Goal: Information Seeking & Learning: Learn about a topic

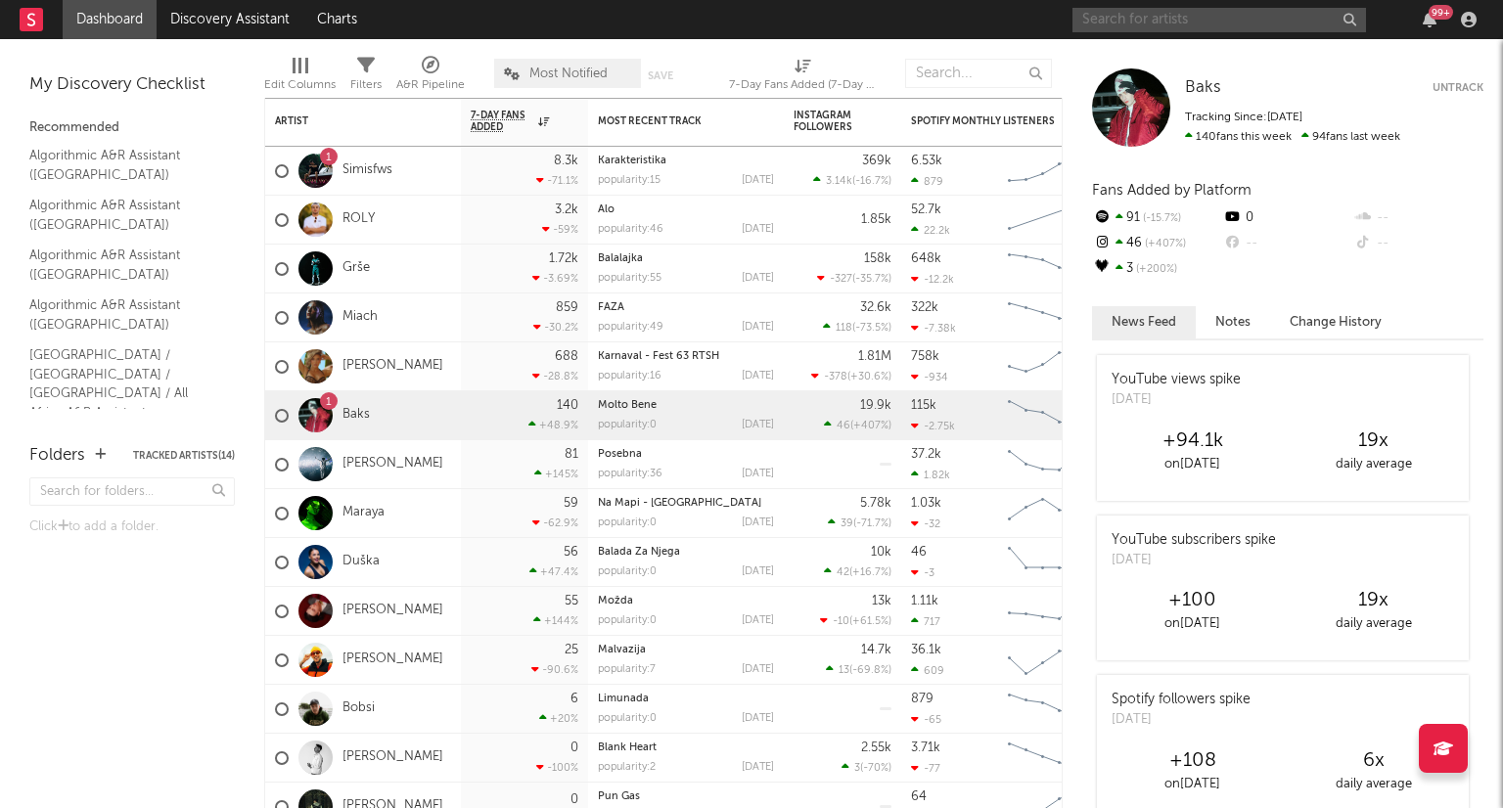
click at [1131, 19] on input "text" at bounding box center [1220, 20] width 294 height 24
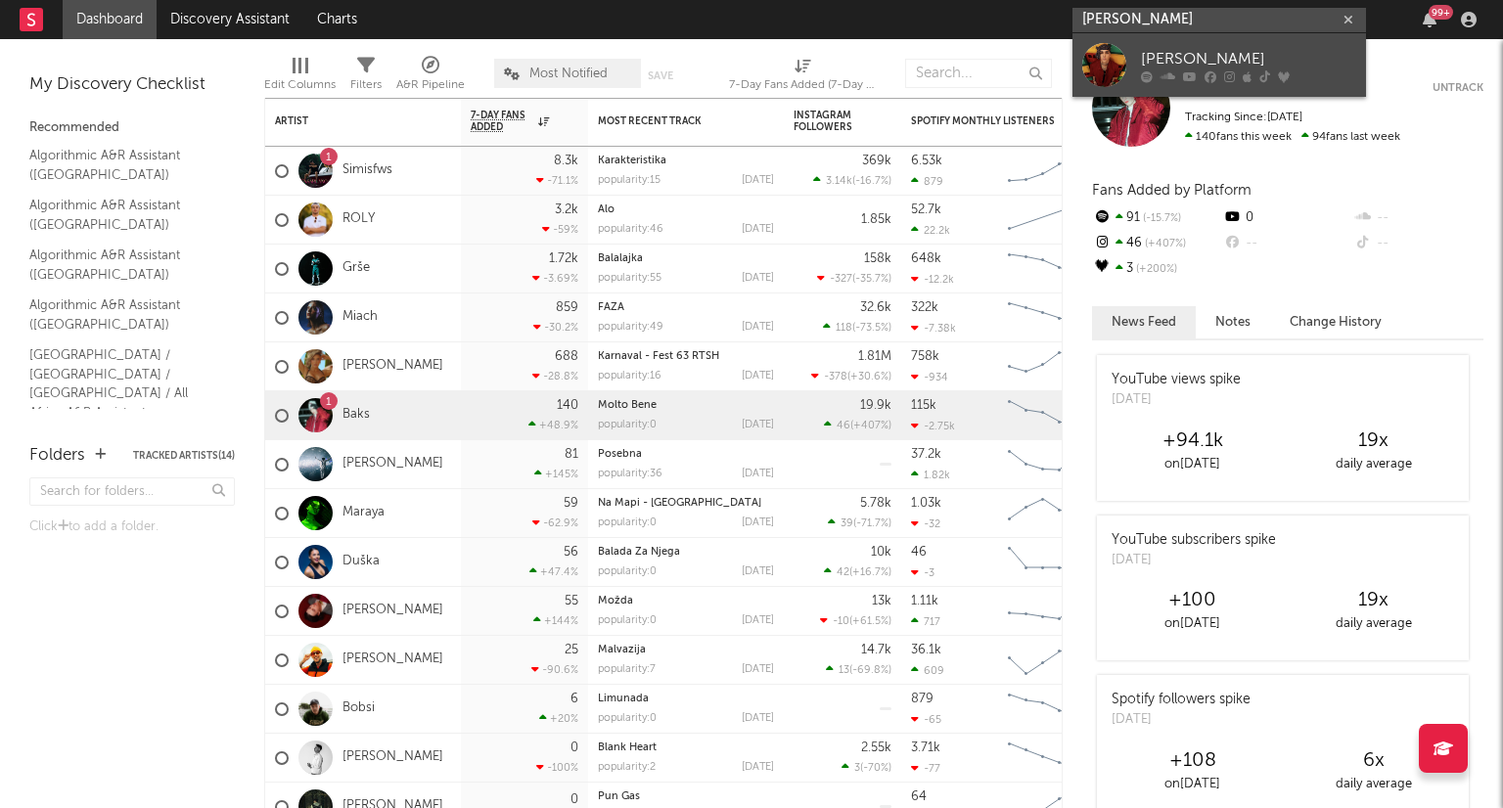
type input "[PERSON_NAME]"
click at [1213, 53] on div "[PERSON_NAME]" at bounding box center [1248, 58] width 215 height 23
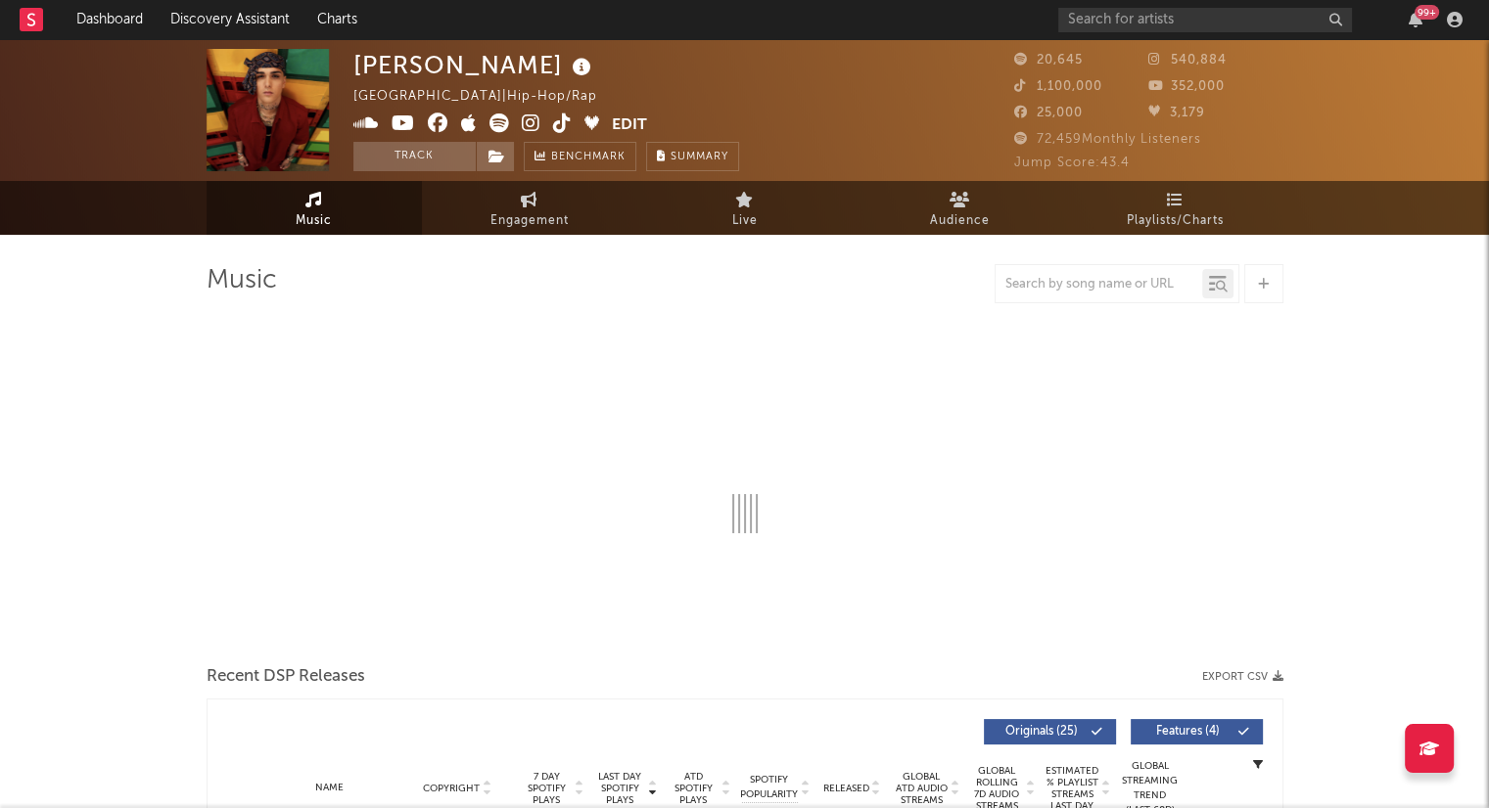
select select "6m"
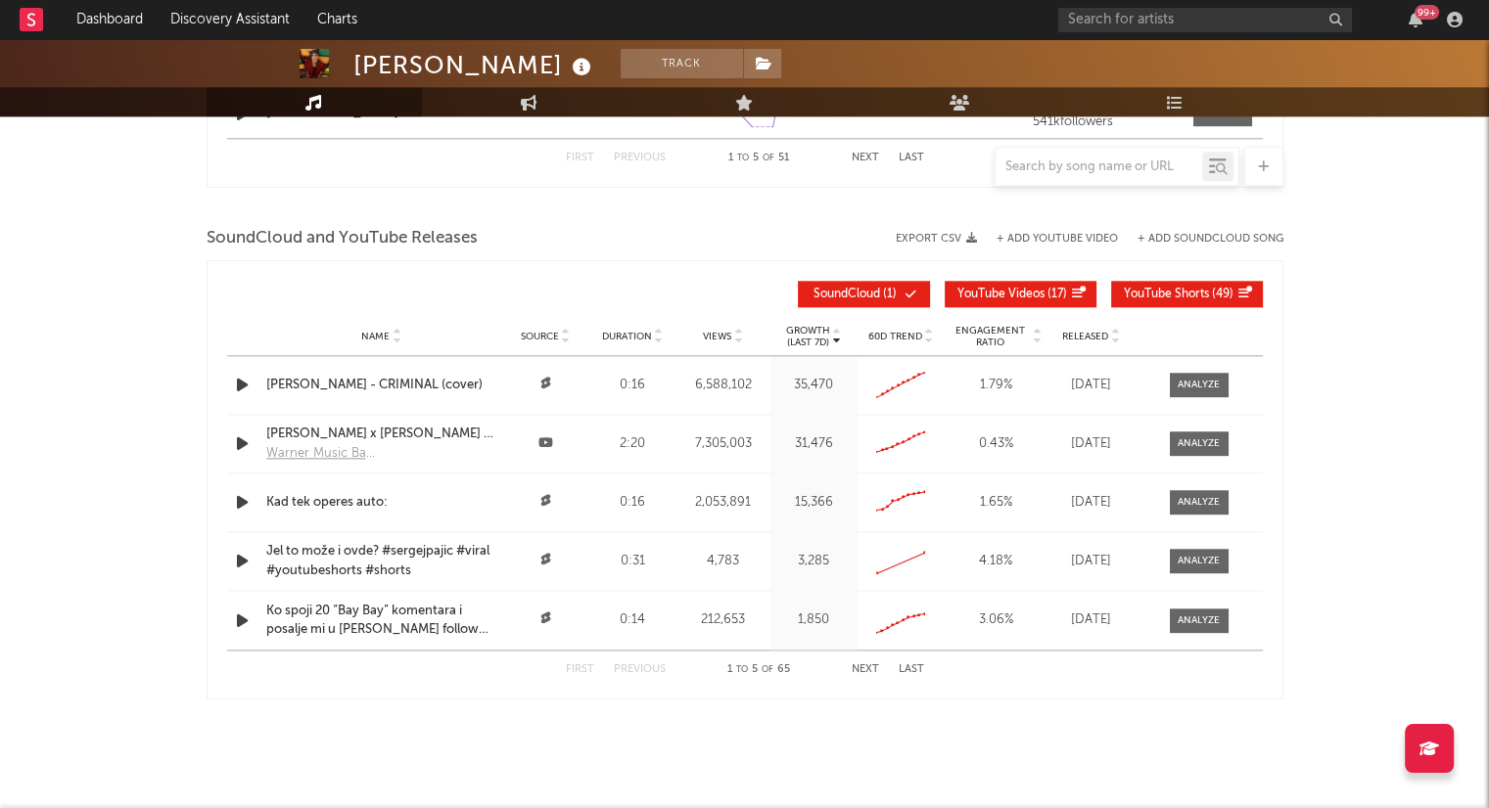
scroll to position [2185, 0]
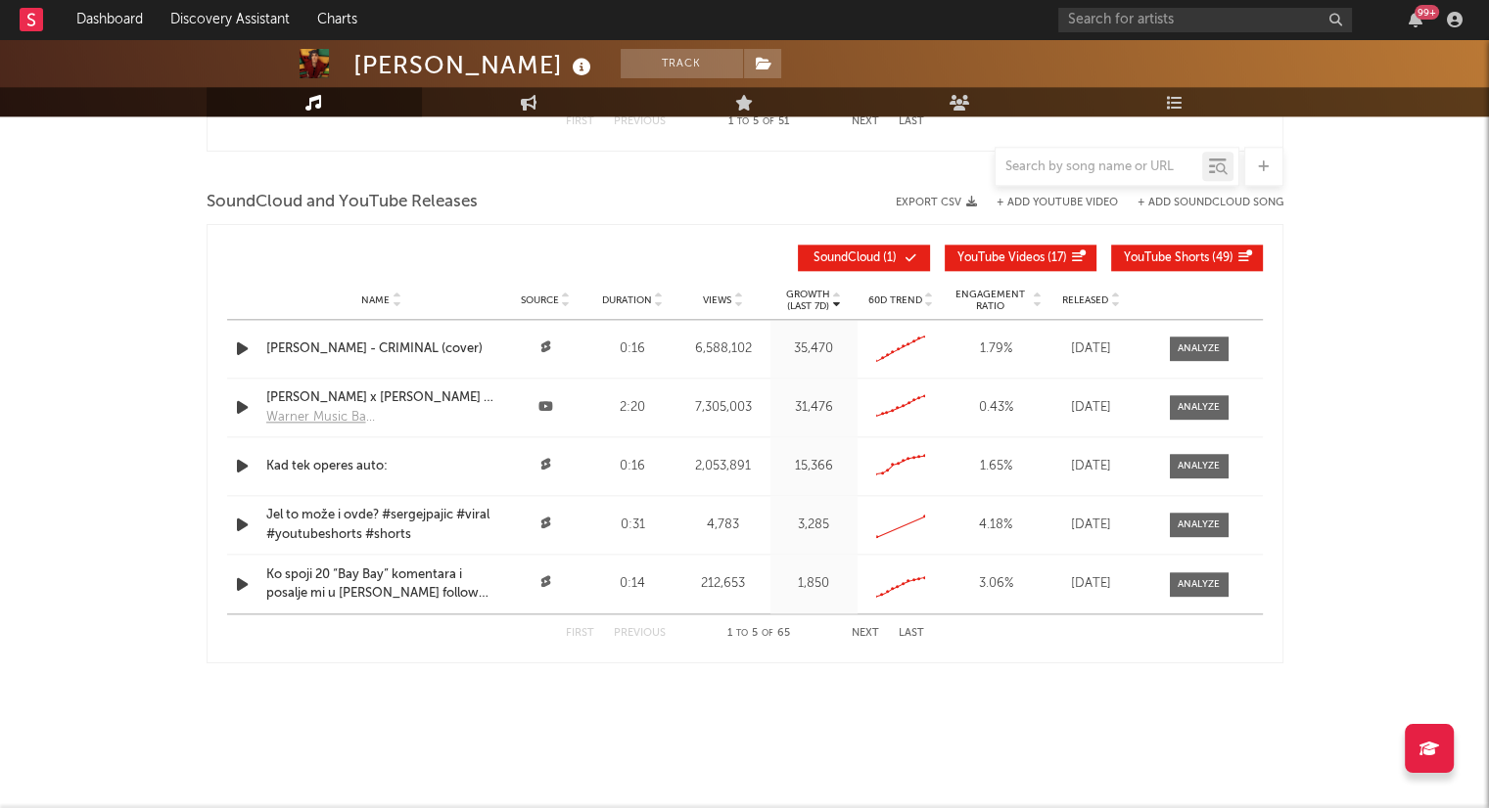
click at [967, 108] on icon at bounding box center [959, 102] width 21 height 16
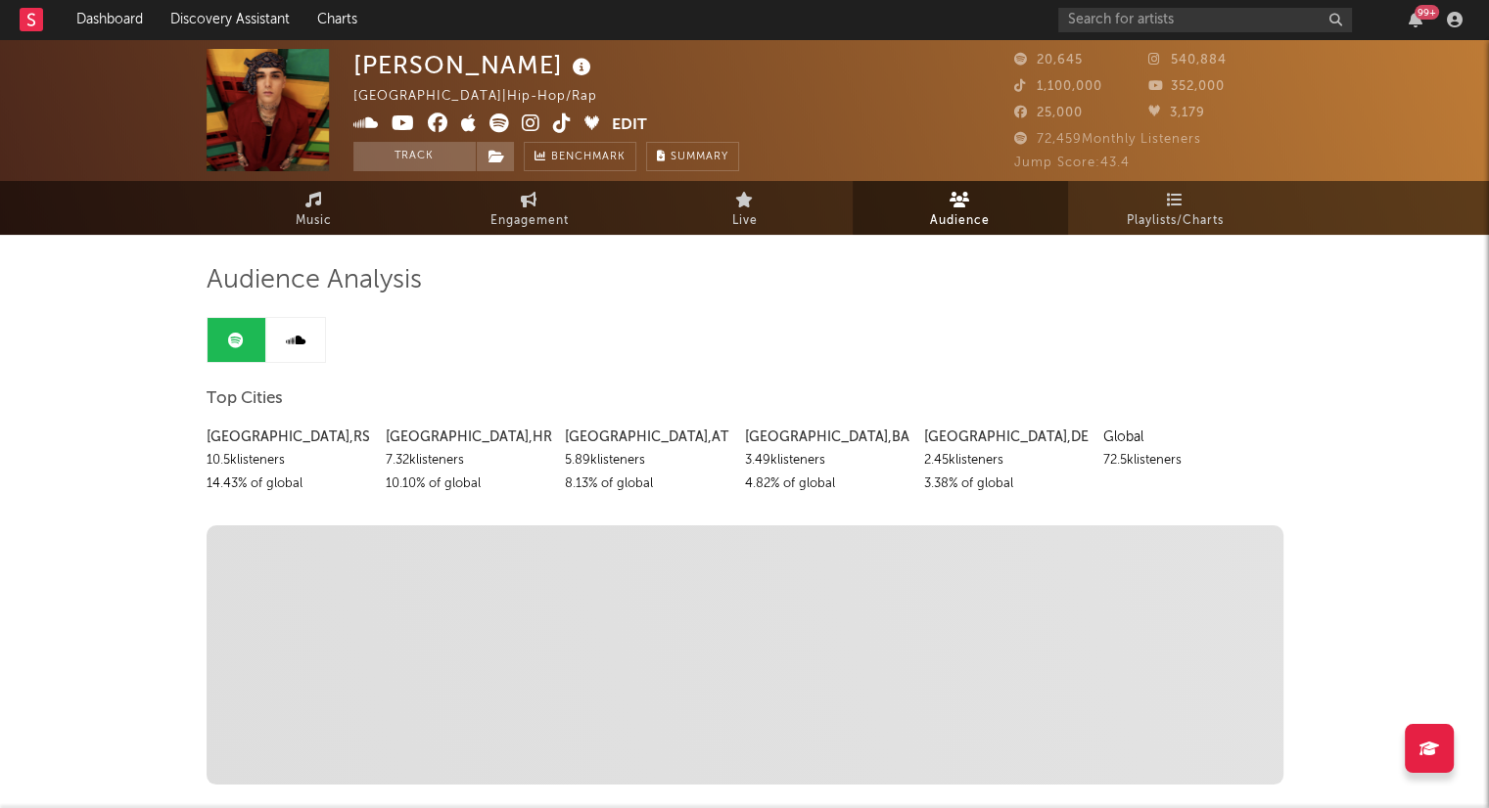
click at [296, 349] on link at bounding box center [295, 340] width 59 height 44
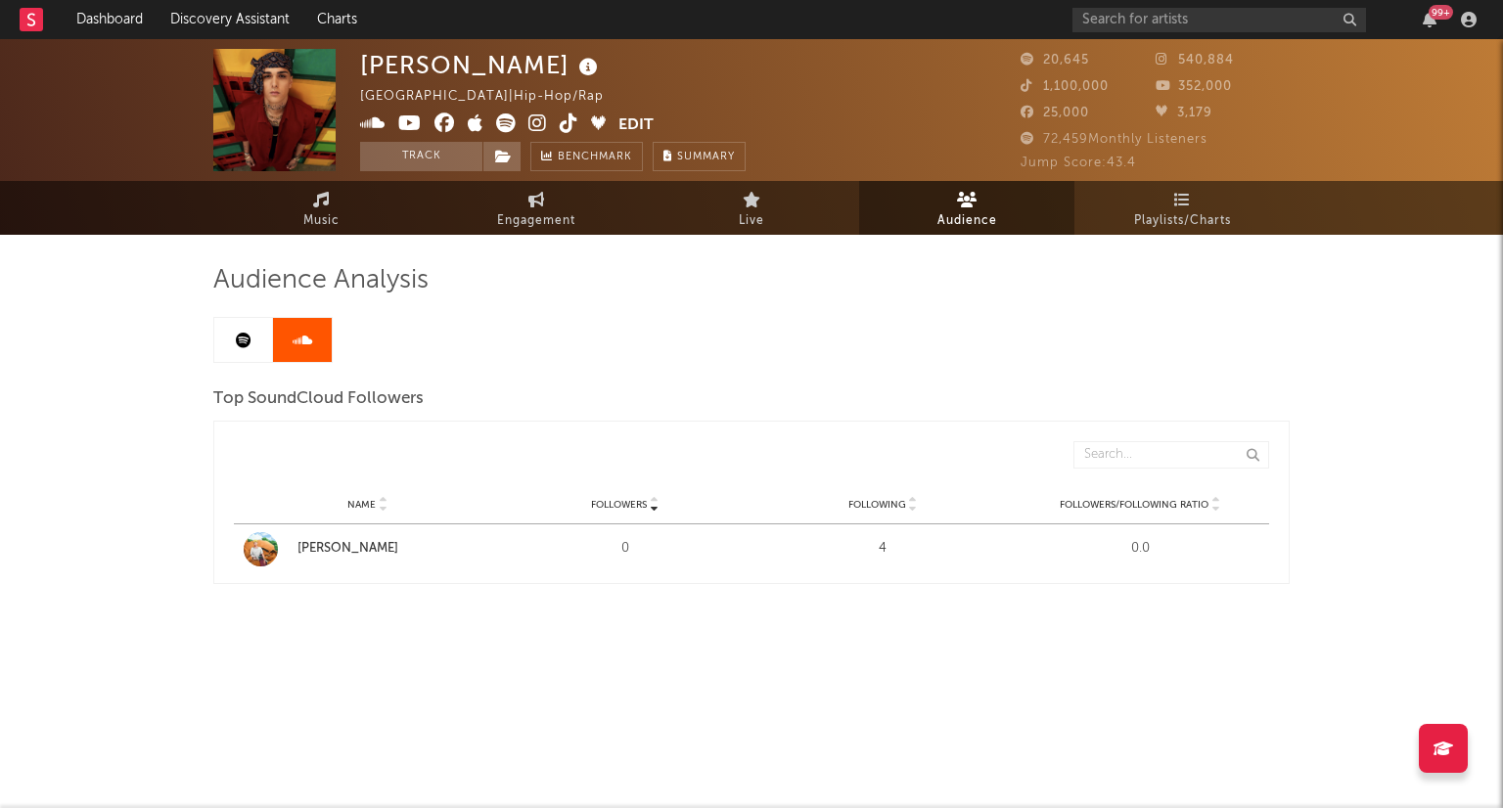
click at [237, 333] on icon at bounding box center [244, 341] width 16 height 16
